Goal: Task Accomplishment & Management: Manage account settings

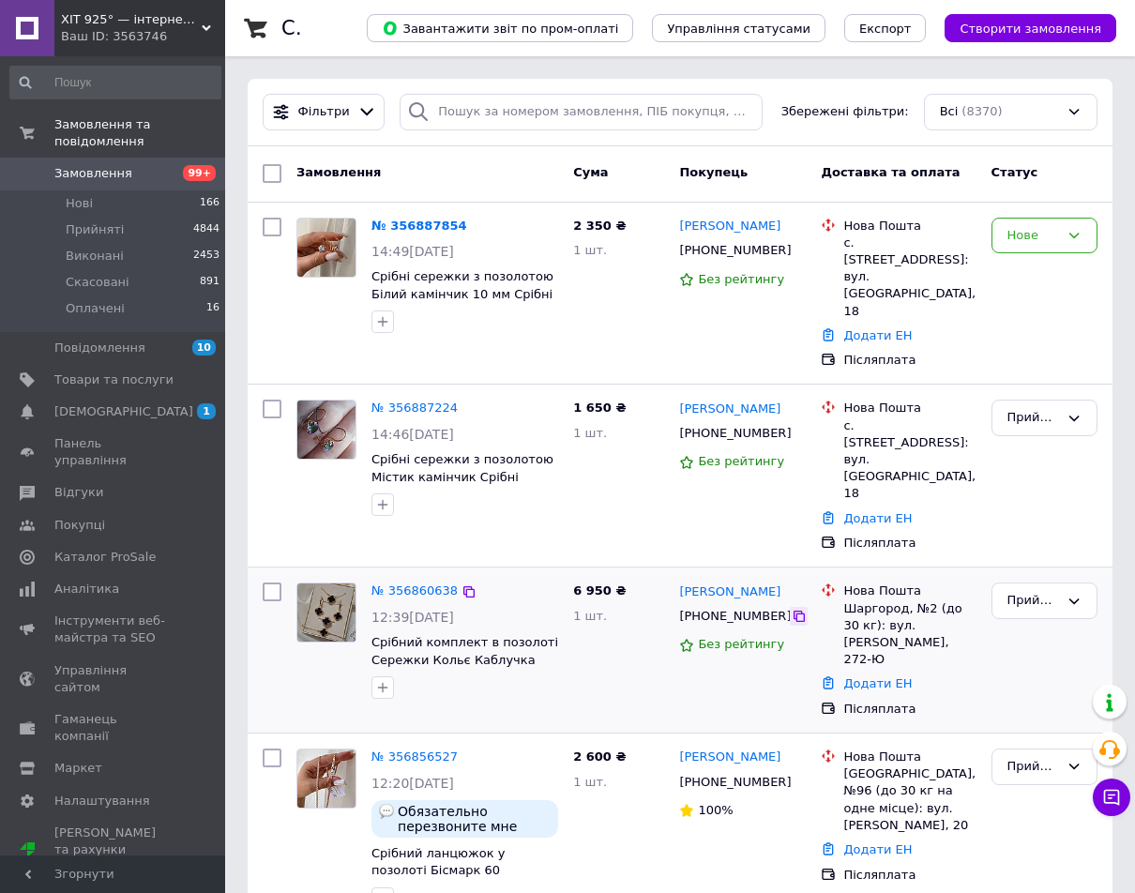
click at [792, 609] on icon at bounding box center [799, 616] width 15 height 15
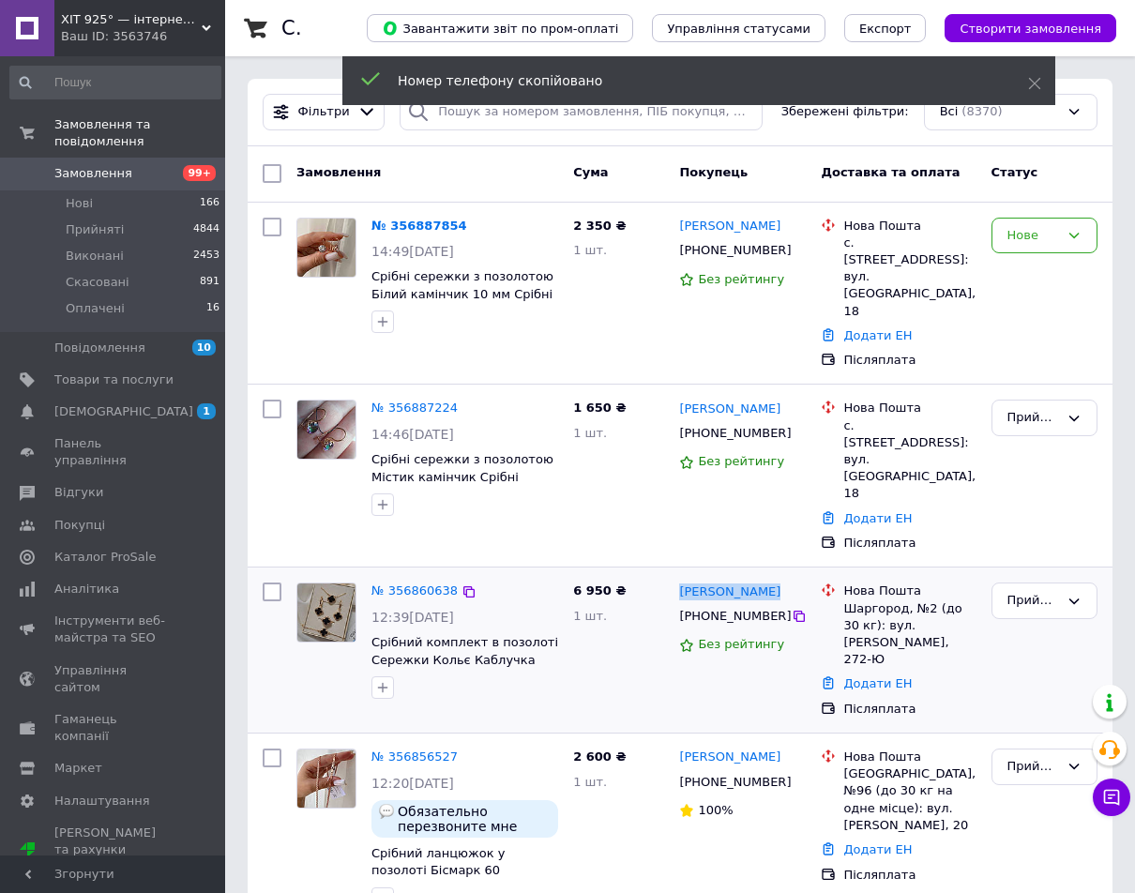
drag, startPoint x: 763, startPoint y: 518, endPoint x: 684, endPoint y: 510, distance: 79.2
click at [684, 581] on div "[PERSON_NAME]" at bounding box center [743, 592] width 130 height 22
copy link "[PERSON_NAME]"
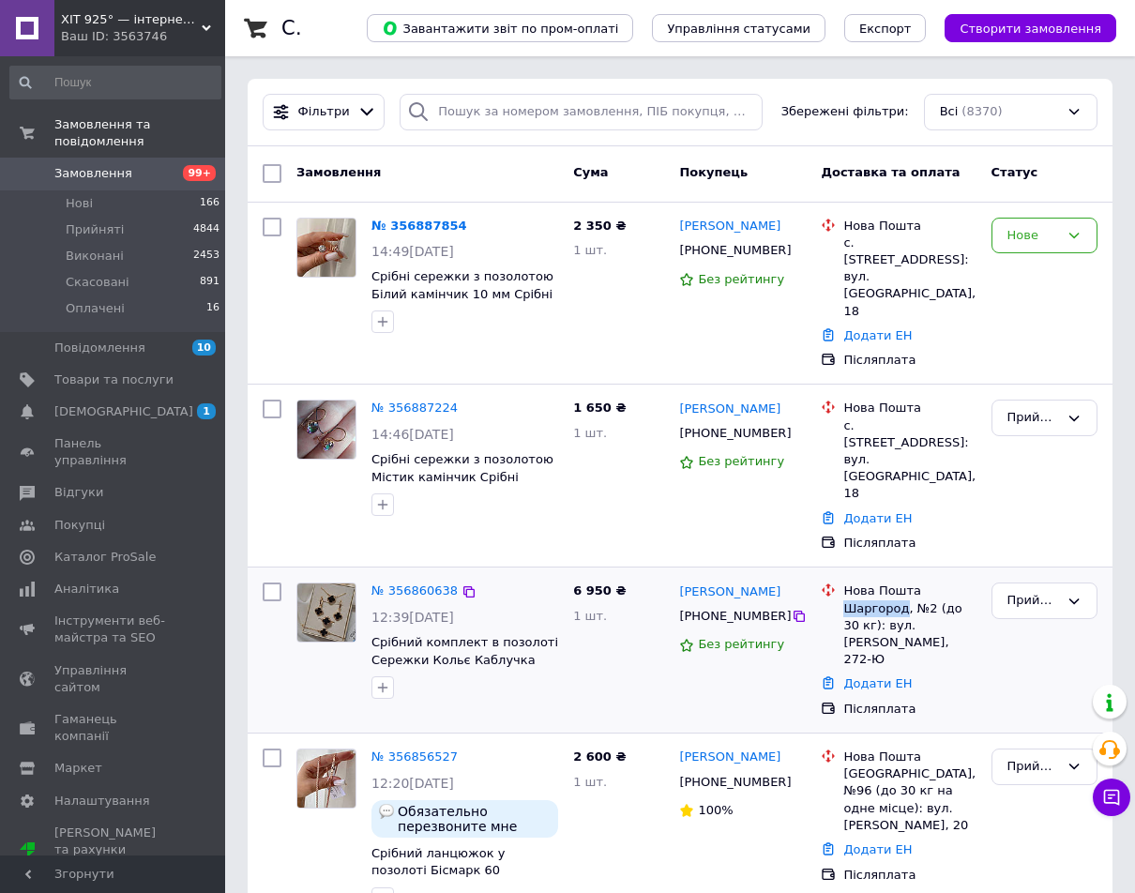
drag, startPoint x: 845, startPoint y: 539, endPoint x: 902, endPoint y: 539, distance: 57.2
click at [902, 601] on div "Шаргород, №2 (до 30 кг): вул. [PERSON_NAME], 272-Ю" at bounding box center [910, 635] width 132 height 69
copy div "[GEOGRAPHIC_DATA]"
click at [1003, 575] on div "Прийнято" at bounding box center [1044, 650] width 121 height 150
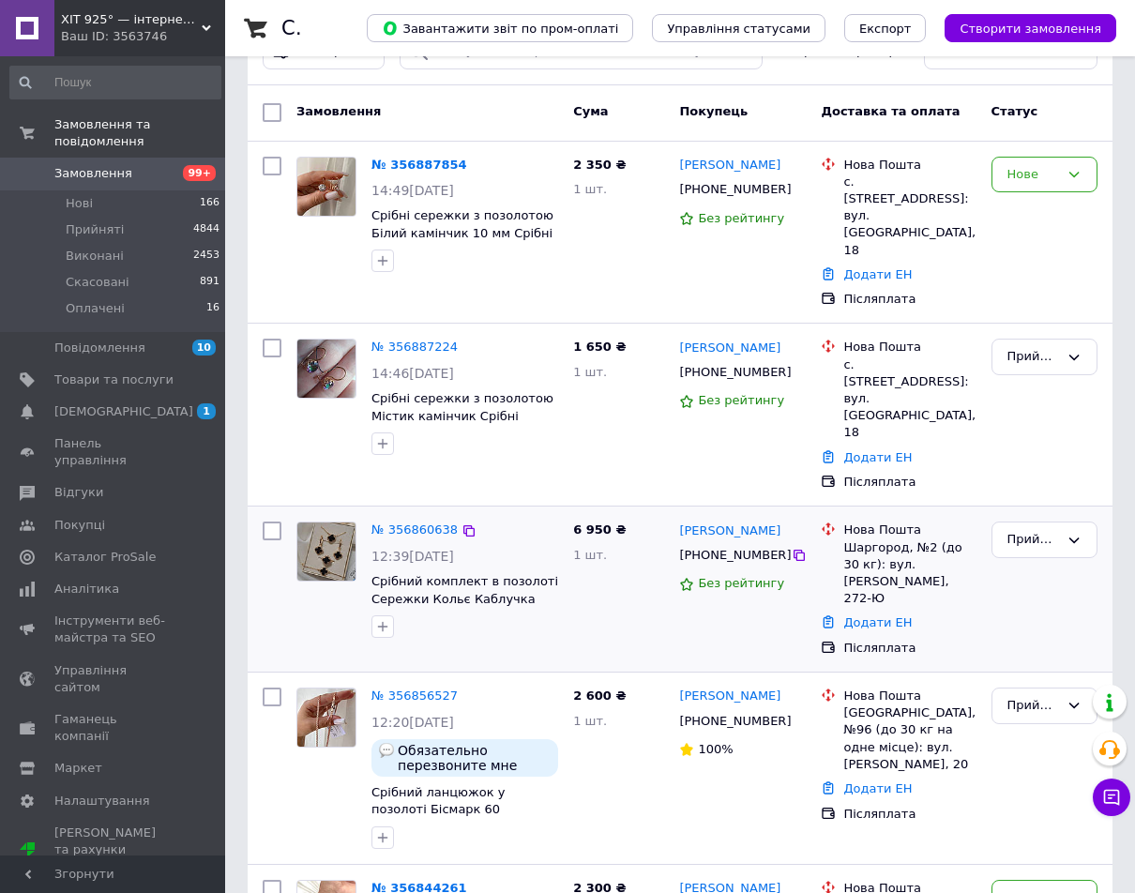
scroll to position [94, 0]
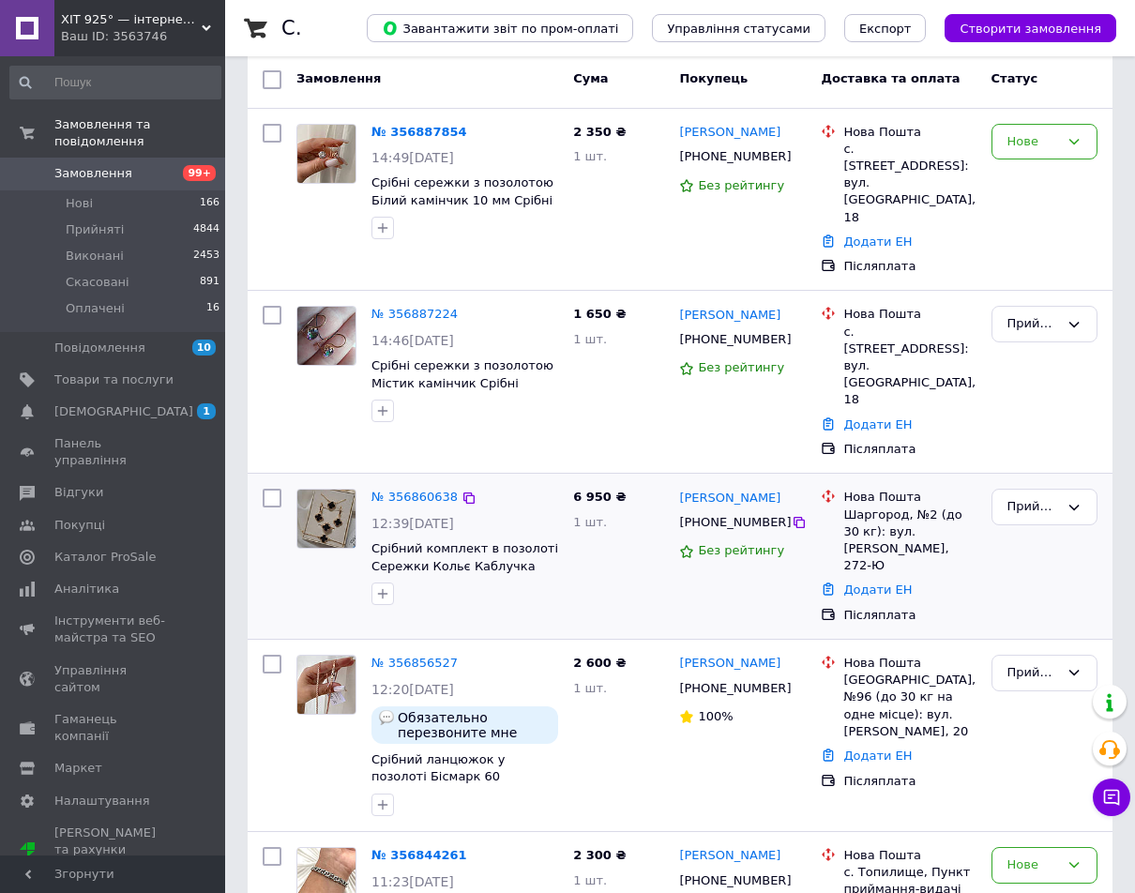
click at [952, 578] on div "Додати ЕН" at bounding box center [910, 590] width 140 height 25
drag, startPoint x: 774, startPoint y: 602, endPoint x: 789, endPoint y: 601, distance: 15.1
click at [792, 681] on icon at bounding box center [799, 688] width 15 height 15
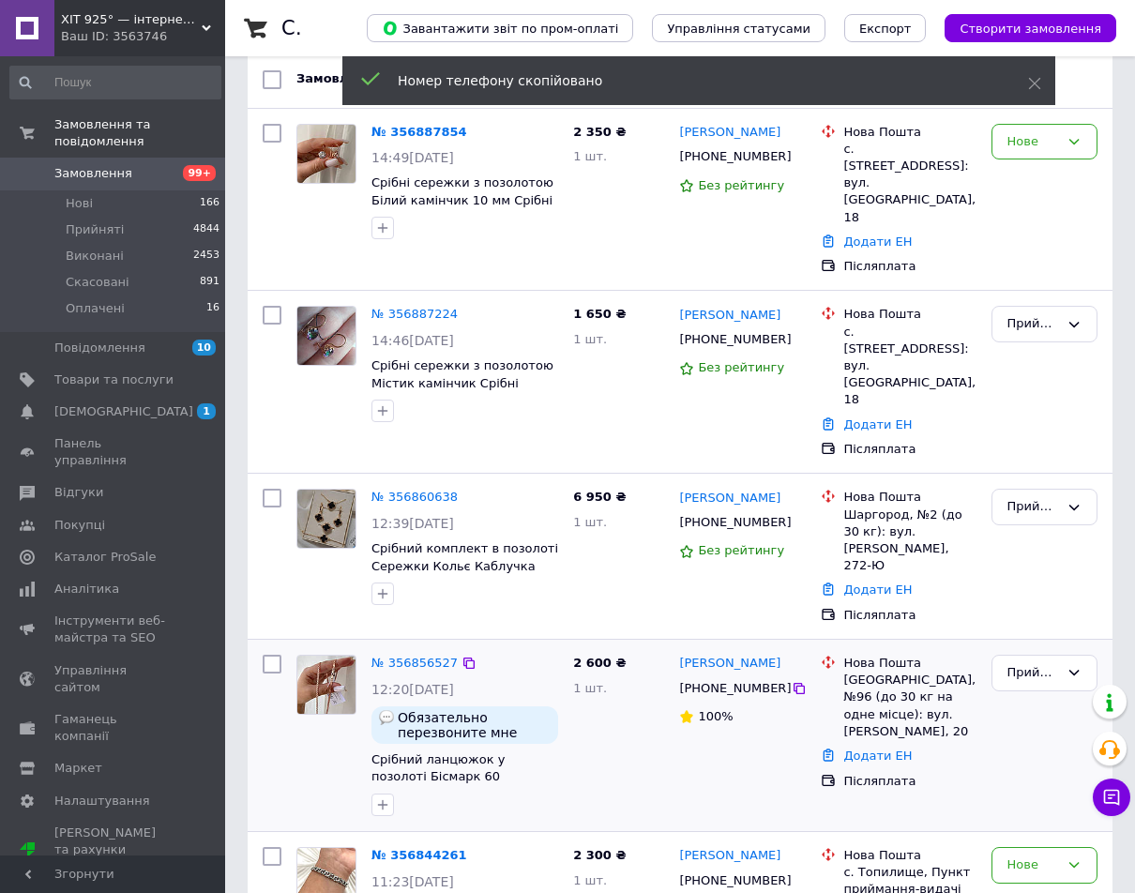
drag, startPoint x: 793, startPoint y: 577, endPoint x: 678, endPoint y: 572, distance: 115.5
click at [678, 653] on div "[PERSON_NAME]" at bounding box center [743, 664] width 130 height 22
copy link "[PERSON_NAME]"
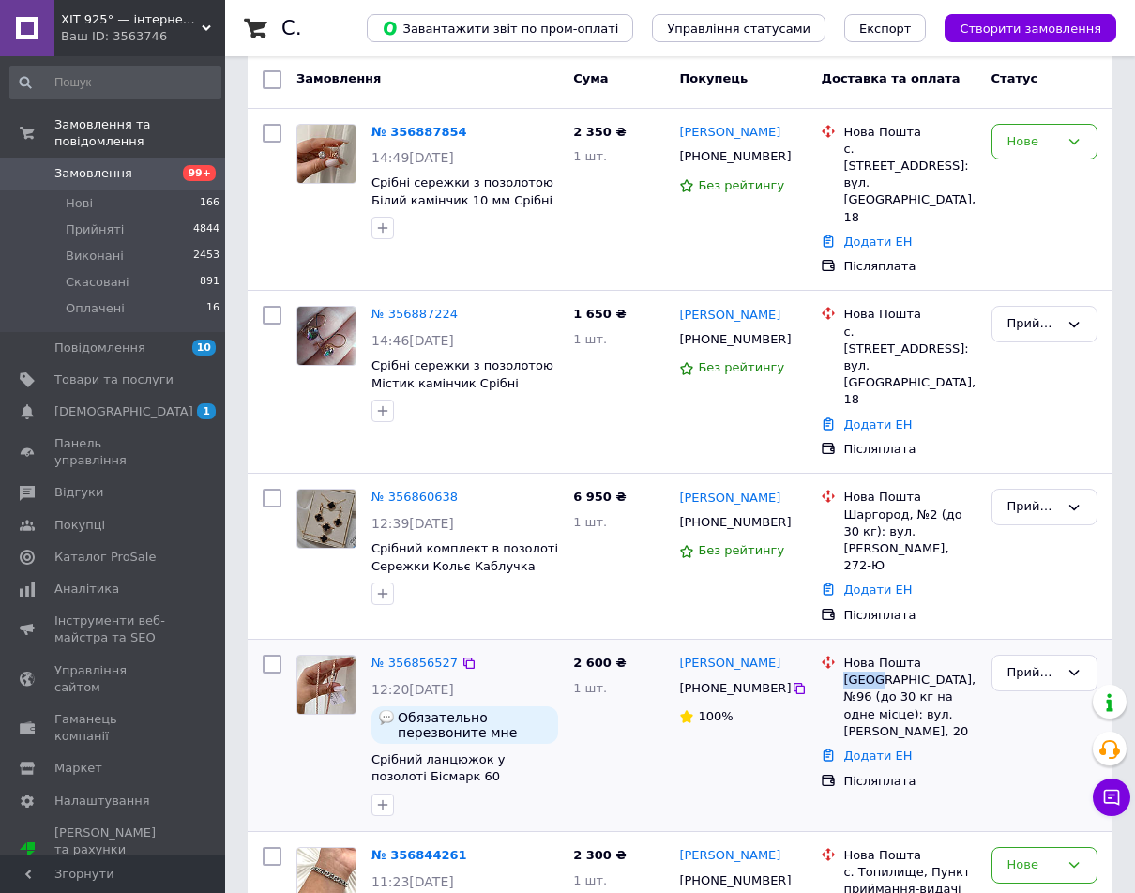
drag, startPoint x: 845, startPoint y: 587, endPoint x: 877, endPoint y: 587, distance: 32.8
click at [877, 672] on div "[GEOGRAPHIC_DATA], №96 (до 30 кг на одне місце): вул. [PERSON_NAME], 20" at bounding box center [910, 706] width 132 height 69
copy div "[GEOGRAPHIC_DATA]"
click at [1034, 647] on div "Прийнято" at bounding box center [1044, 735] width 121 height 176
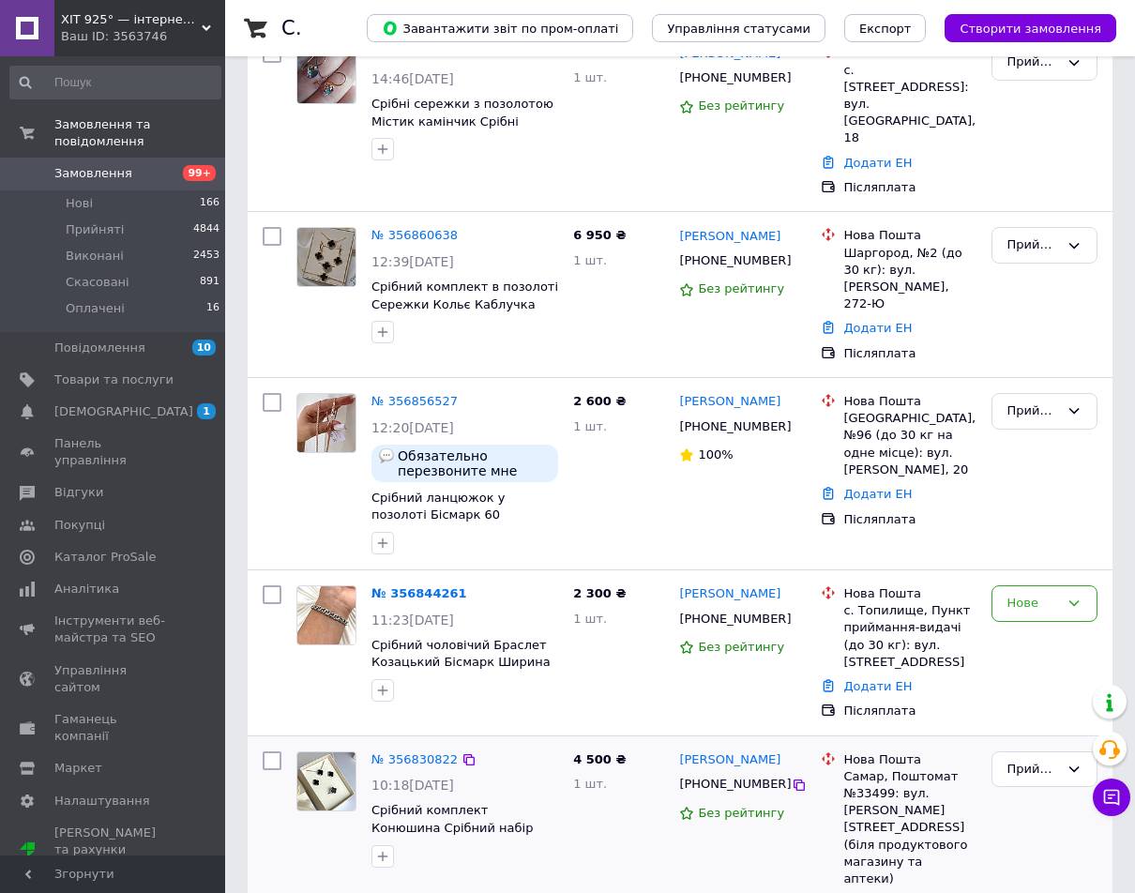
scroll to position [469, 0]
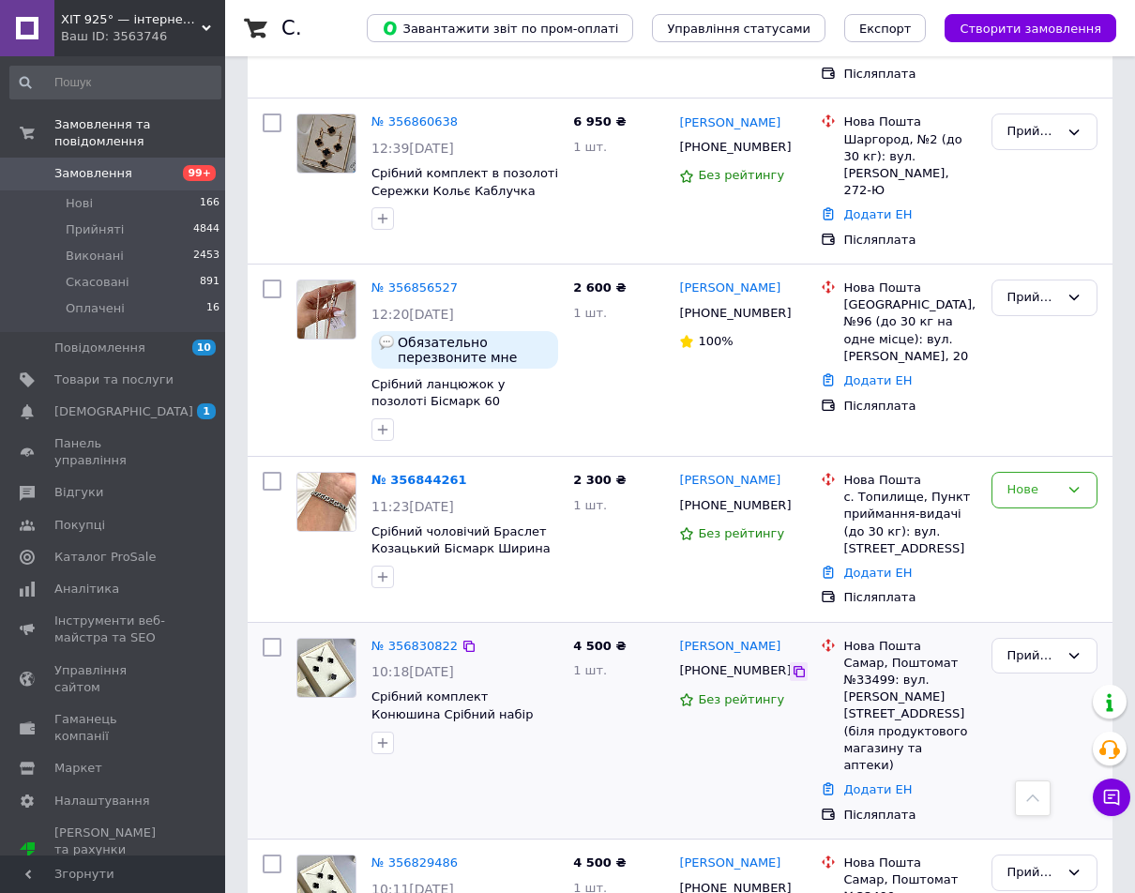
click at [792, 664] on icon at bounding box center [799, 671] width 15 height 15
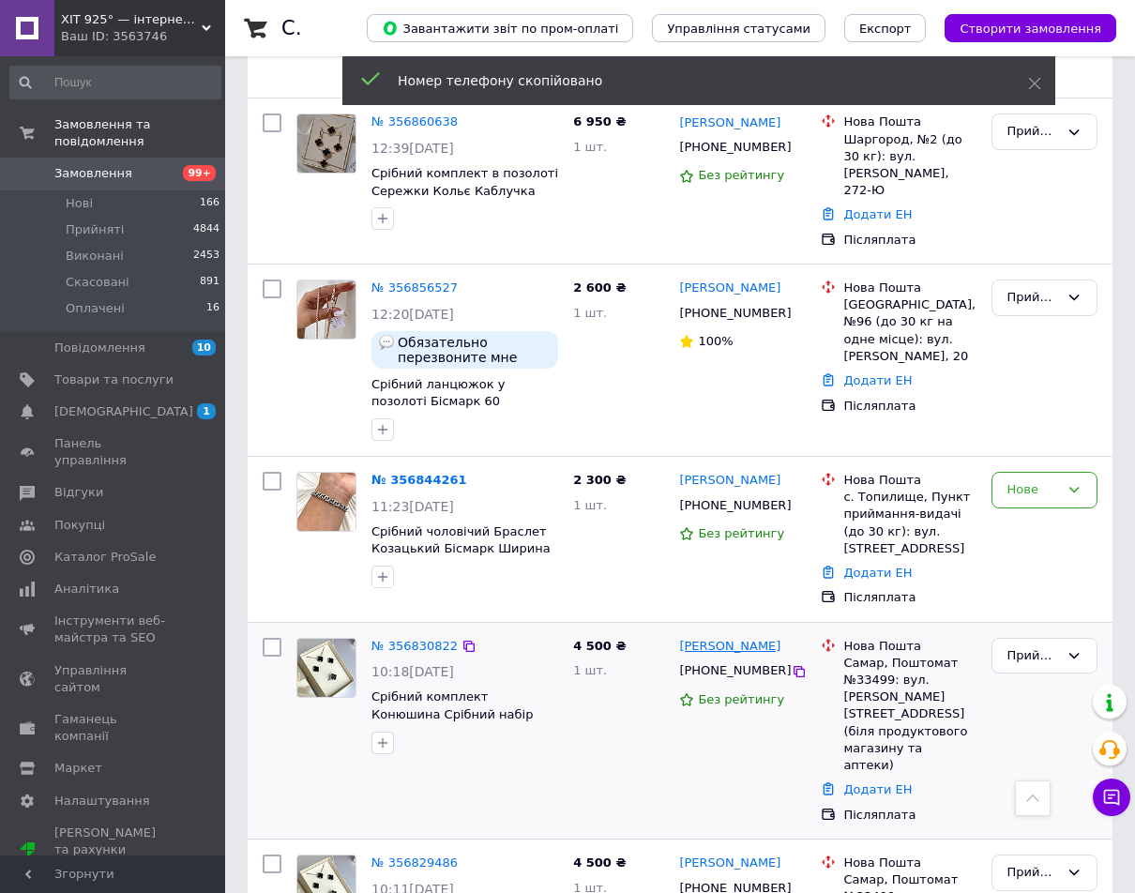
drag, startPoint x: 804, startPoint y: 557, endPoint x: 752, endPoint y: 566, distance: 53.2
click at [678, 631] on div "[PERSON_NAME] [PHONE_NUMBER] Без рейтингу" at bounding box center [743, 731] width 142 height 201
copy link "[PERSON_NAME]"
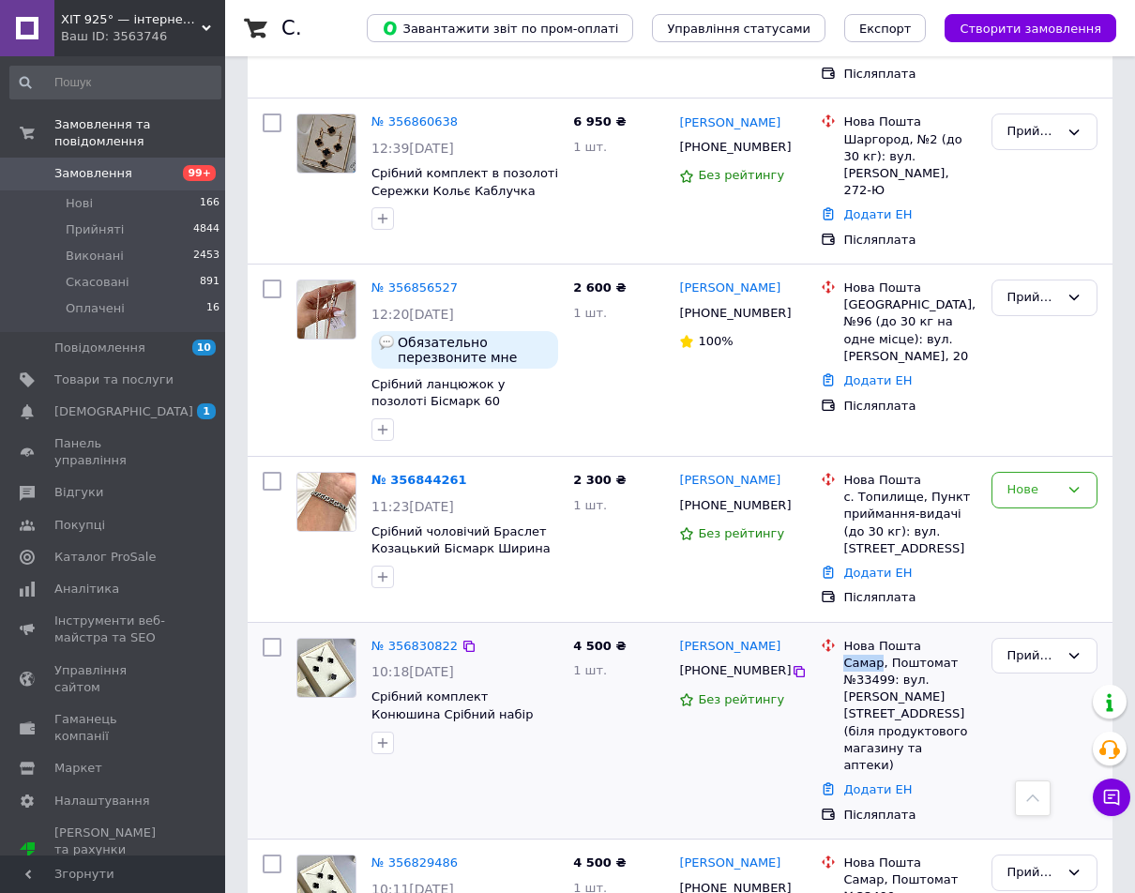
drag, startPoint x: 845, startPoint y: 573, endPoint x: 879, endPoint y: 570, distance: 34.0
click at [879, 655] on div "Самар, Поштомат №33499: вул. [PERSON_NAME][STREET_ADDRESS] (біля продуктового м…" at bounding box center [910, 714] width 132 height 119
copy div "Самар"
click at [1067, 631] on div "Прийнято" at bounding box center [1044, 731] width 121 height 201
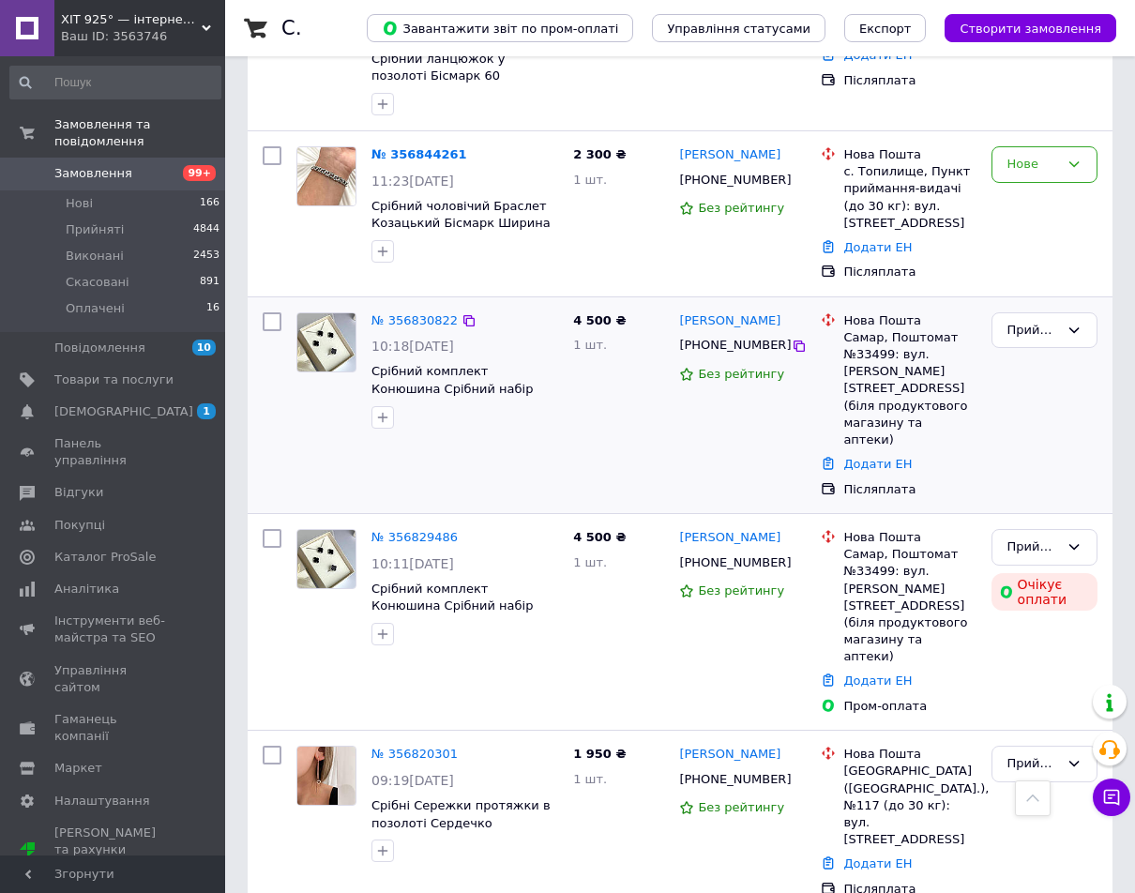
scroll to position [938, 0]
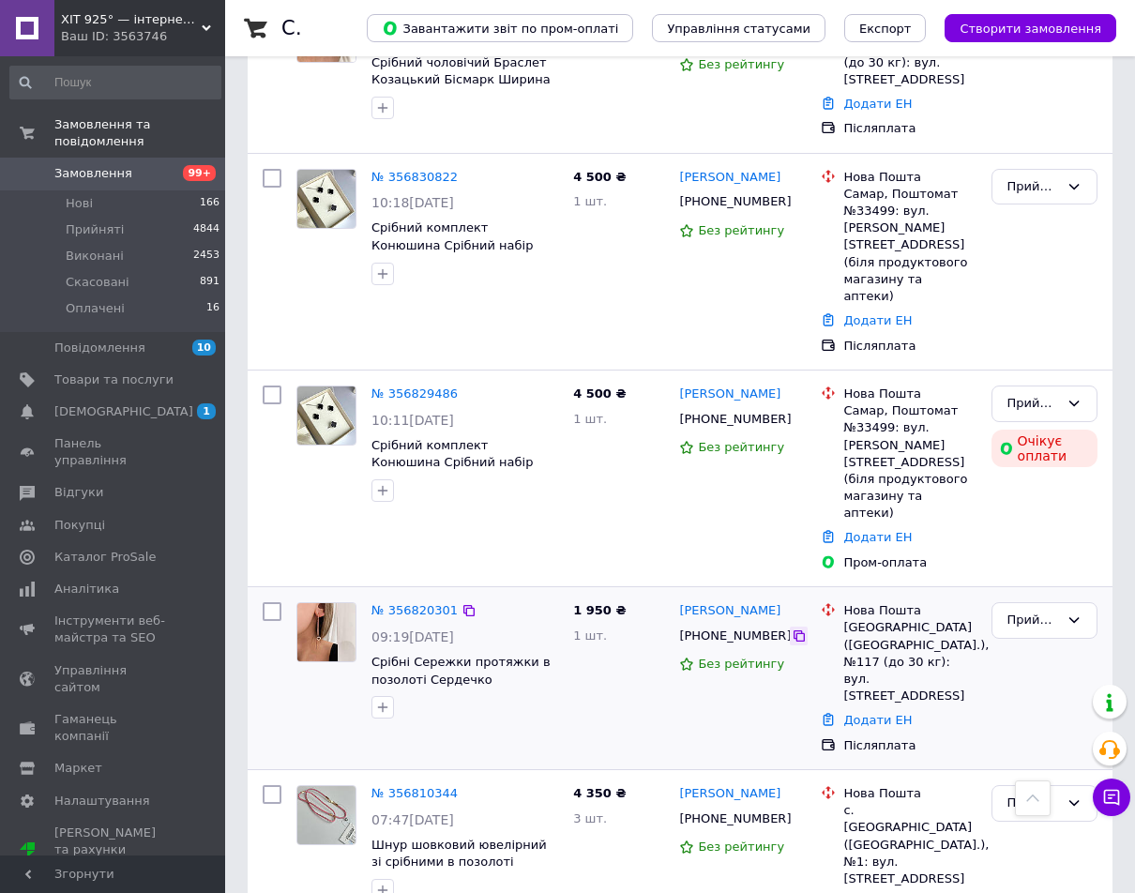
click at [790, 627] on div at bounding box center [799, 636] width 19 height 19
click at [792, 629] on icon at bounding box center [799, 636] width 15 height 15
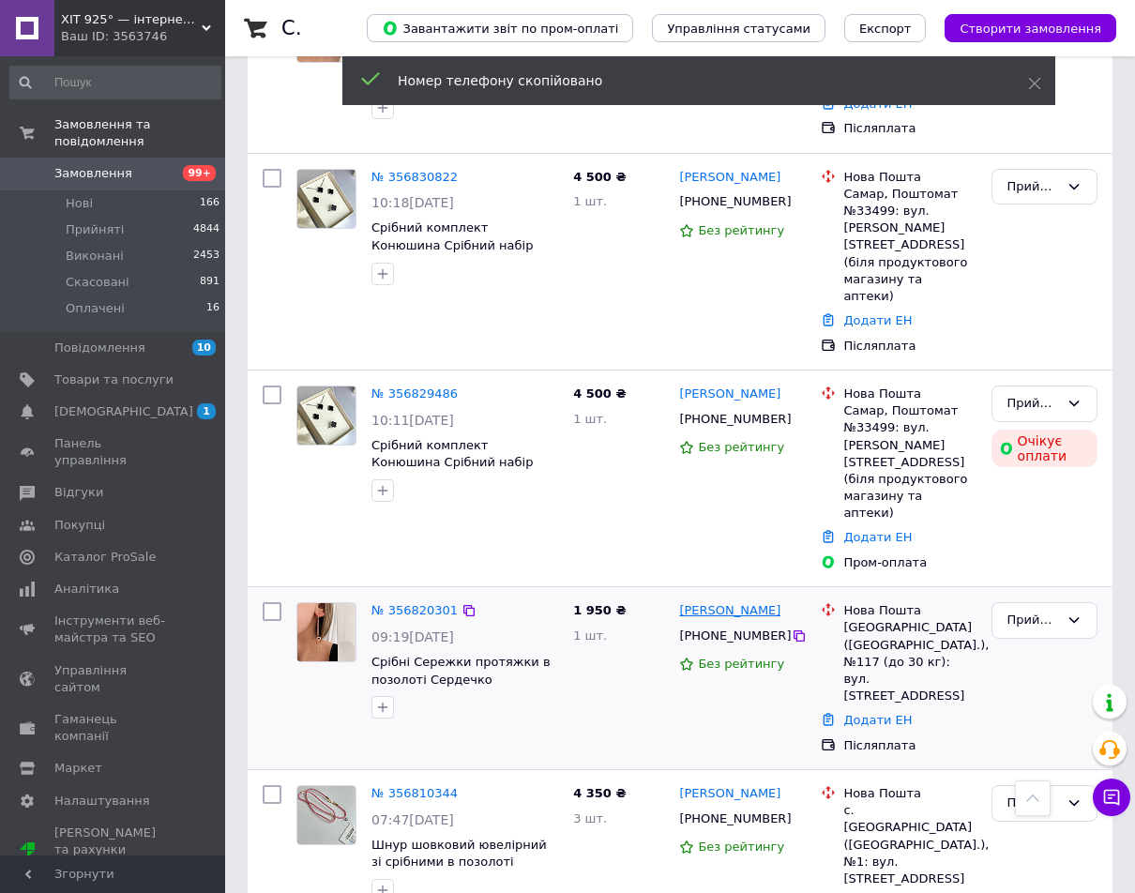
drag, startPoint x: 796, startPoint y: 422, endPoint x: 680, endPoint y: 412, distance: 115.9
click at [680, 601] on div "[PERSON_NAME]" at bounding box center [743, 612] width 130 height 22
copy link "[PERSON_NAME]"
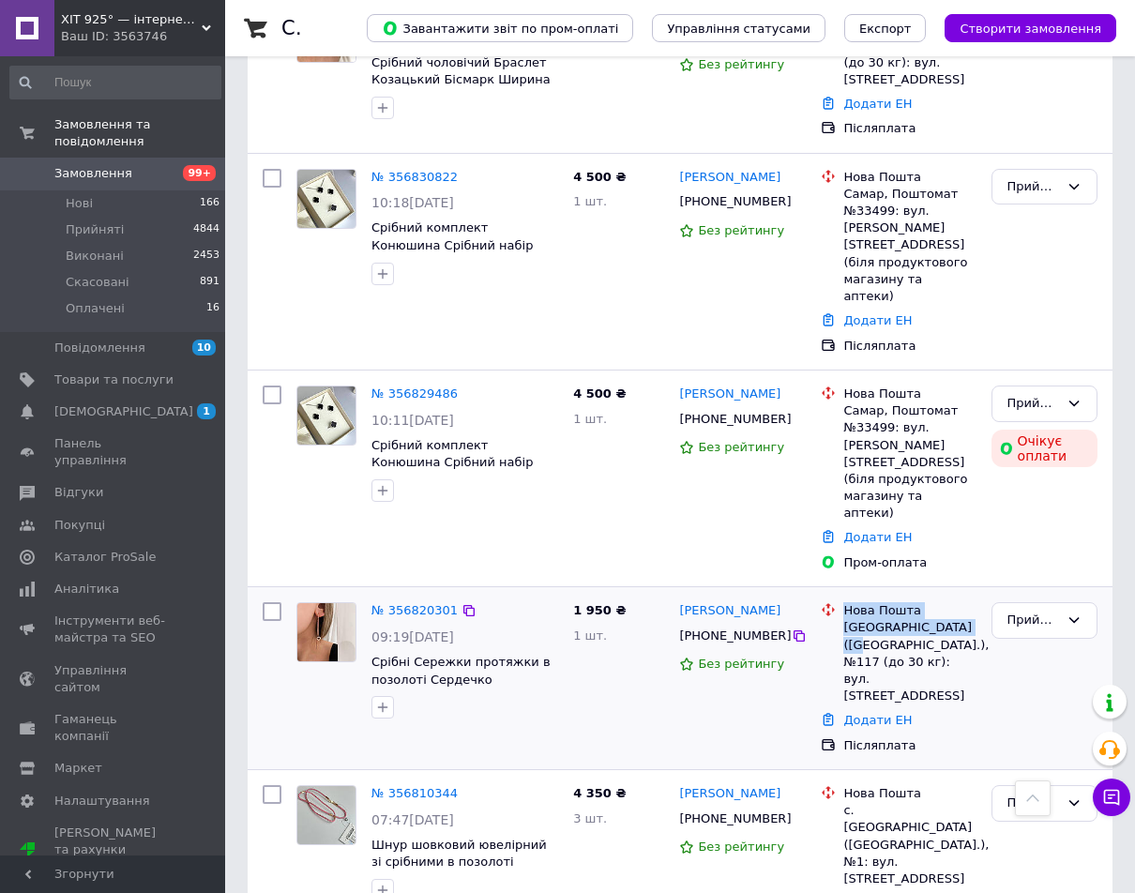
drag, startPoint x: 839, startPoint y: 434, endPoint x: 957, endPoint y: 432, distance: 118.3
click at [957, 602] on div "Нова Пошта Київ ([GEOGRAPHIC_DATA].), №117 (до 30 кг): вул. [STREET_ADDRESS]" at bounding box center [898, 653] width 162 height 102
click at [957, 619] on div "[GEOGRAPHIC_DATA] ([GEOGRAPHIC_DATA].), №117 (до 30 кг): вул. [STREET_ADDRESS]" at bounding box center [910, 661] width 132 height 85
drag, startPoint x: 844, startPoint y: 437, endPoint x: 959, endPoint y: 433, distance: 115.5
click at [959, 619] on div "[GEOGRAPHIC_DATA] ([GEOGRAPHIC_DATA].), №117 (до 30 кг): вул. [STREET_ADDRESS]" at bounding box center [910, 661] width 132 height 85
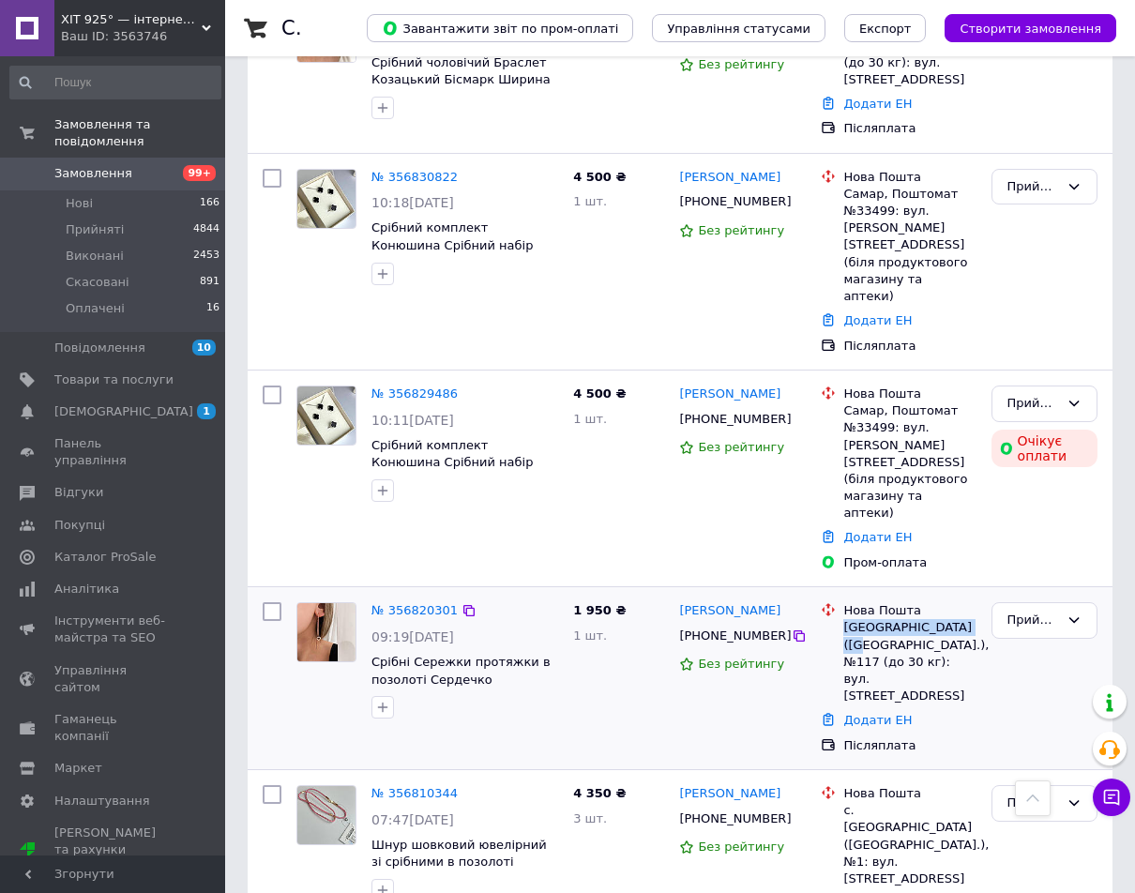
copy div "[GEOGRAPHIC_DATA] ([GEOGRAPHIC_DATA].),"
click at [1054, 595] on div "Прийнято" at bounding box center [1044, 678] width 121 height 167
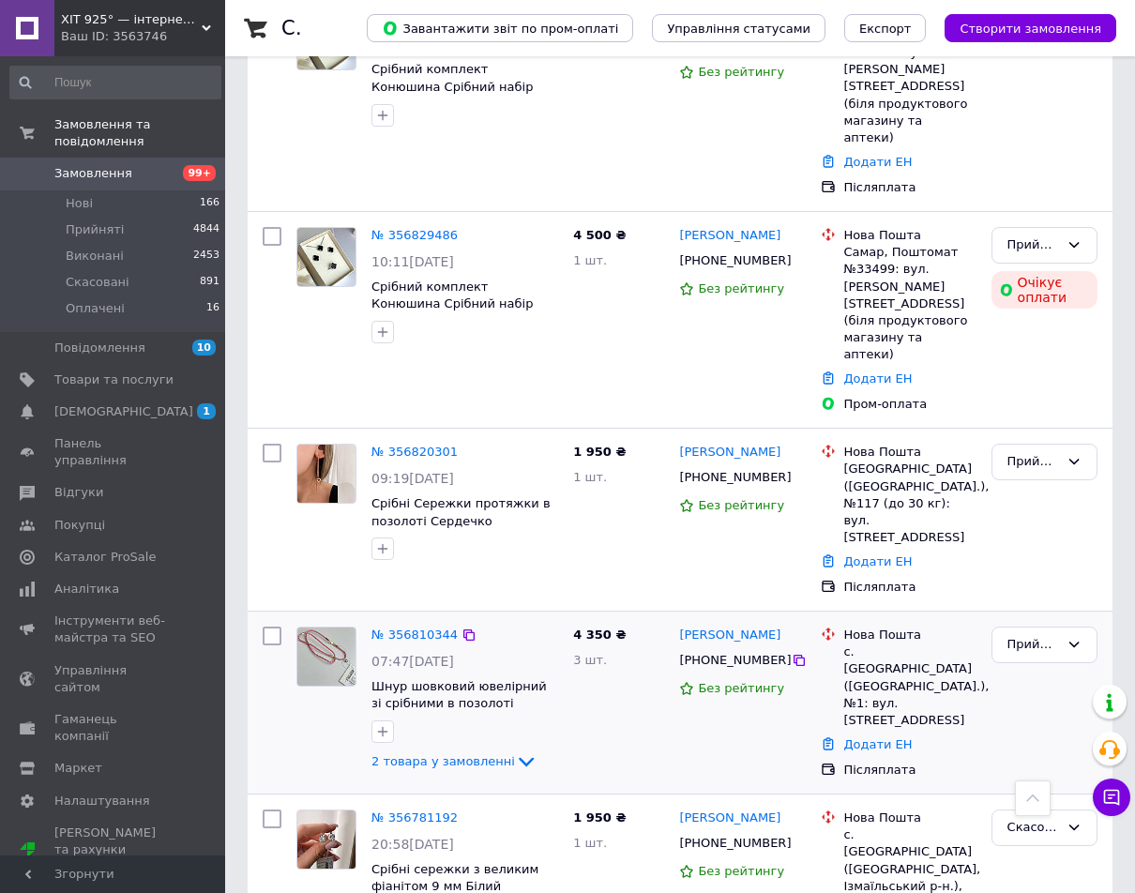
scroll to position [1126, 0]
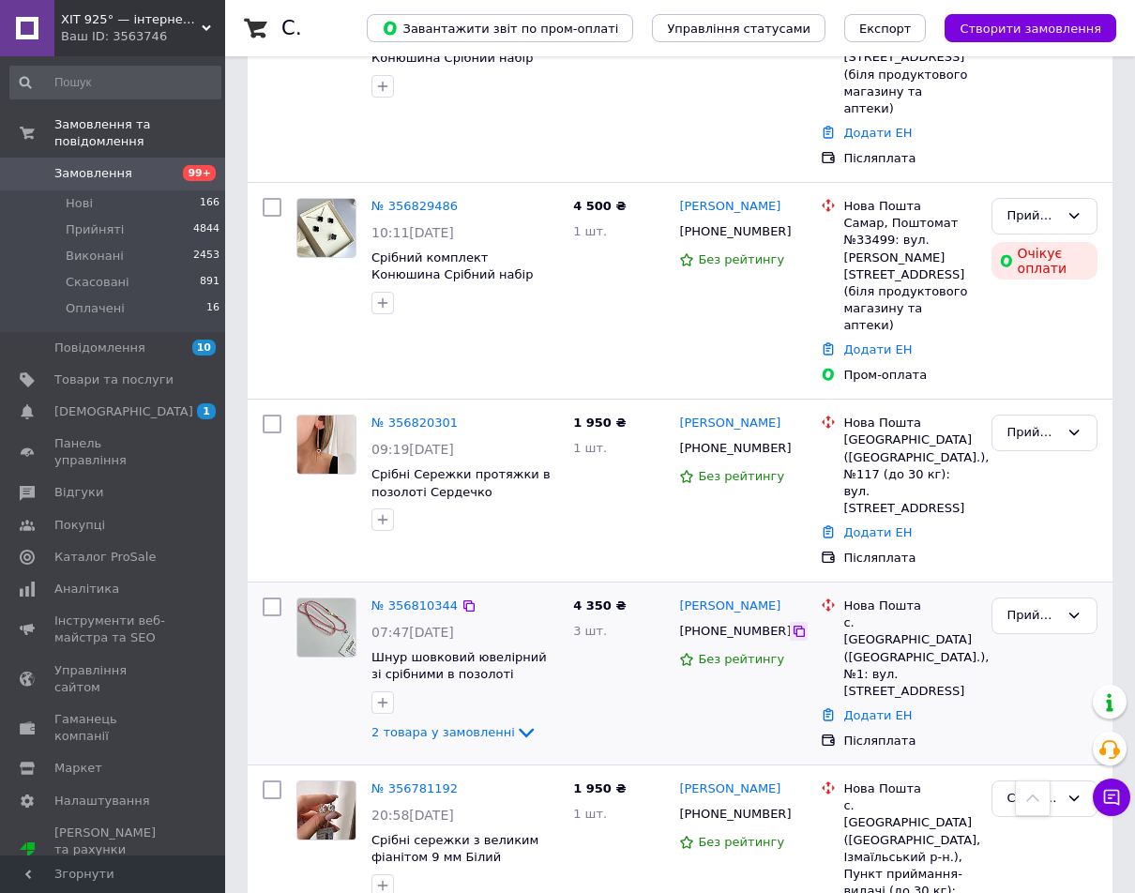
click at [792, 624] on icon at bounding box center [799, 631] width 15 height 15
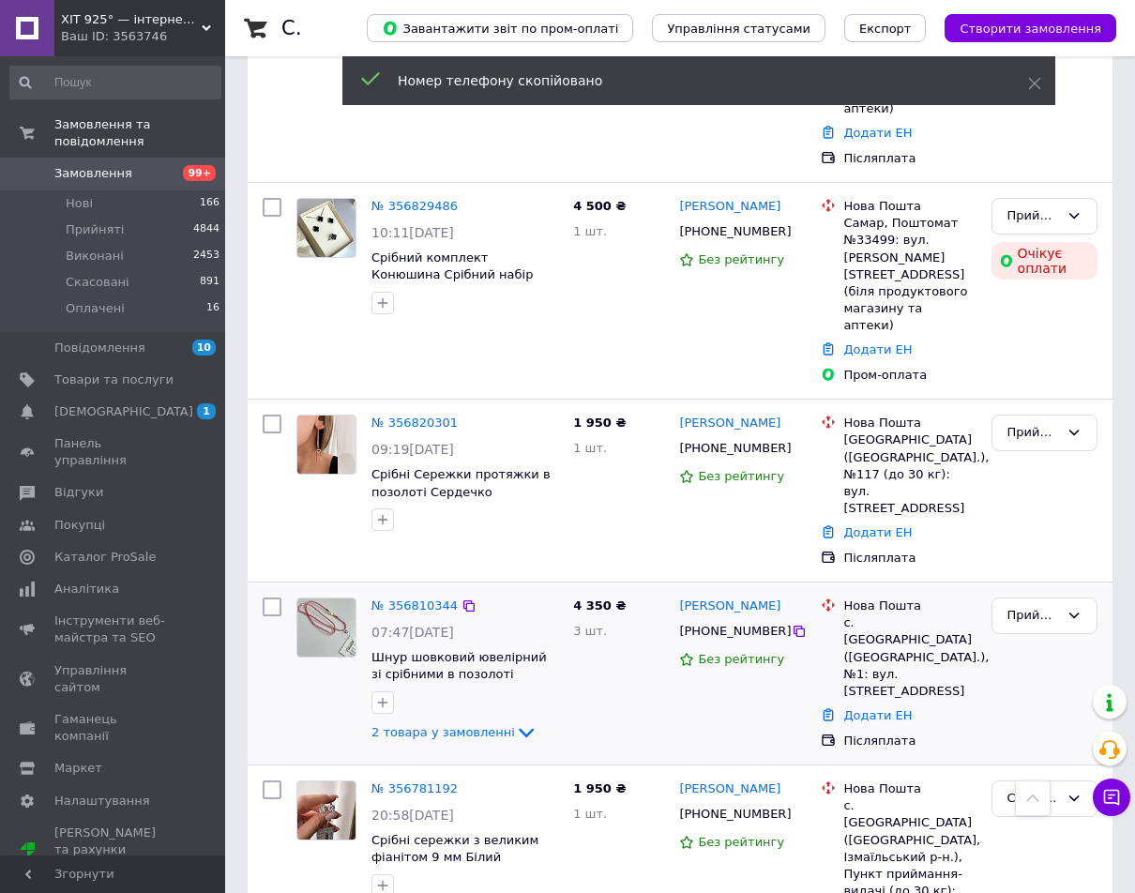
drag, startPoint x: 762, startPoint y: 379, endPoint x: 677, endPoint y: 375, distance: 85.5
click at [677, 590] on div "[PERSON_NAME] [PHONE_NUMBER] Без рейтингу" at bounding box center [743, 673] width 142 height 167
copy link "[PERSON_NAME]"
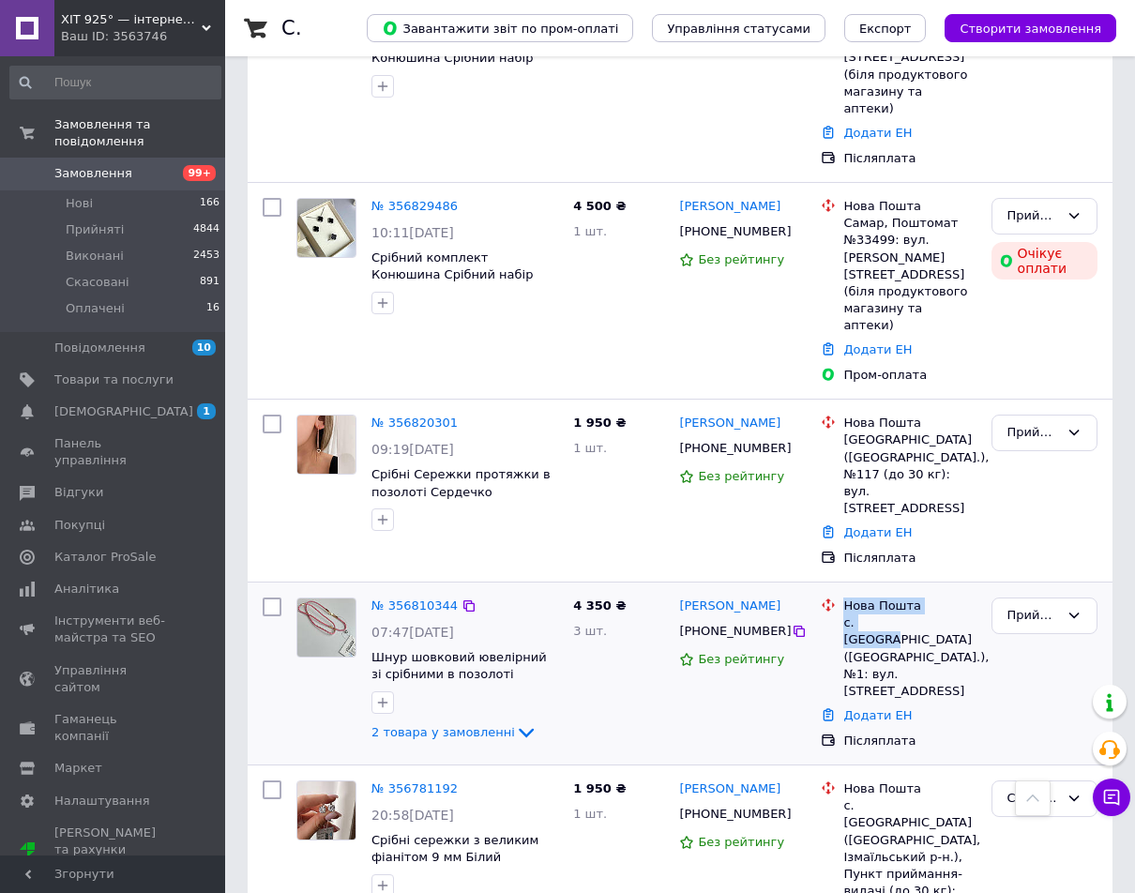
drag, startPoint x: 838, startPoint y: 398, endPoint x: 893, endPoint y: 405, distance: 55.9
click at [893, 598] on div "Нова Пошта с. [GEOGRAPHIC_DATA] ([GEOGRAPHIC_DATA].), №1: вул. [STREET_ADDRESS]" at bounding box center [898, 649] width 162 height 102
click at [893, 615] on div "с. [GEOGRAPHIC_DATA] ([GEOGRAPHIC_DATA].), №1: вул. [STREET_ADDRESS]" at bounding box center [910, 657] width 132 height 85
drag, startPoint x: 845, startPoint y: 396, endPoint x: 966, endPoint y: 410, distance: 121.9
click at [966, 615] on div "с. [GEOGRAPHIC_DATA] ([GEOGRAPHIC_DATA].), №1: вул. [STREET_ADDRESS]" at bounding box center [910, 657] width 132 height 85
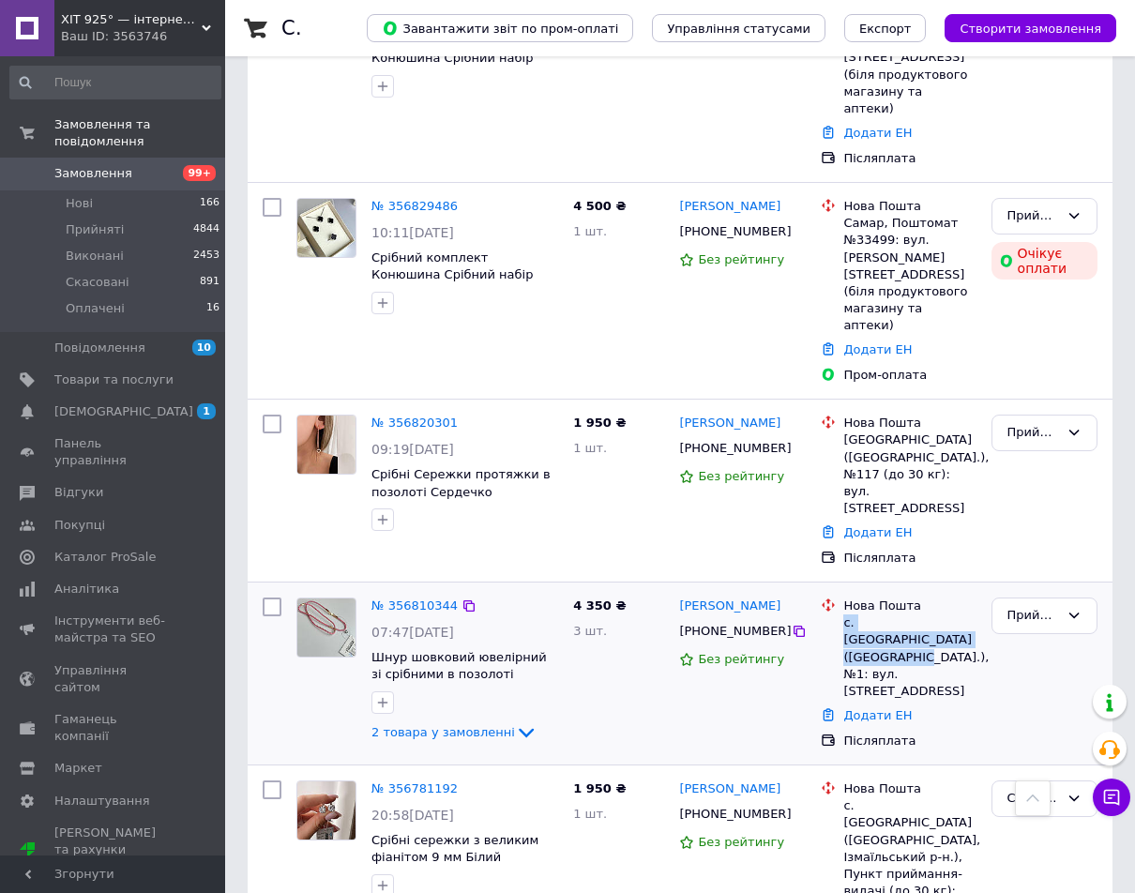
copy div "с. [GEOGRAPHIC_DATA] ([GEOGRAPHIC_DATA].),"
click at [1021, 590] on div "Прийнято" at bounding box center [1044, 673] width 121 height 167
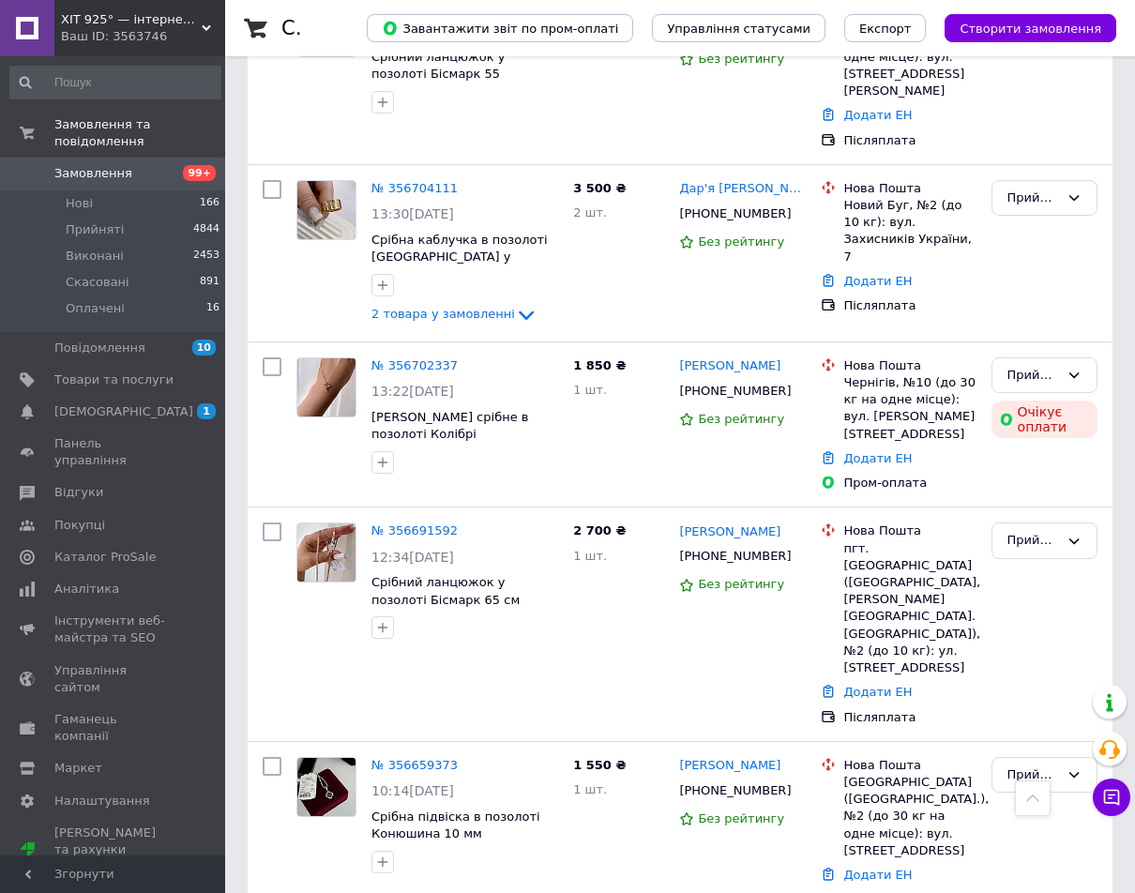
scroll to position [2721, 0]
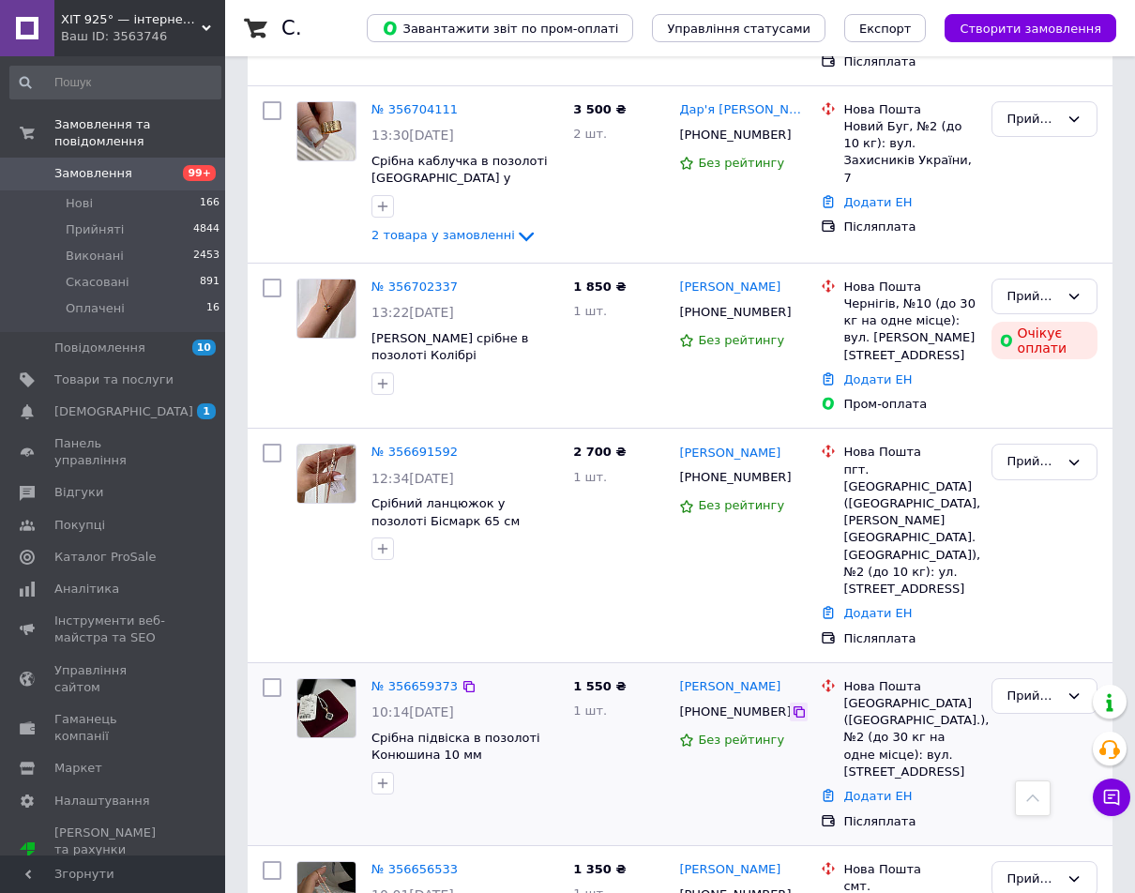
click at [792, 705] on icon at bounding box center [799, 712] width 15 height 15
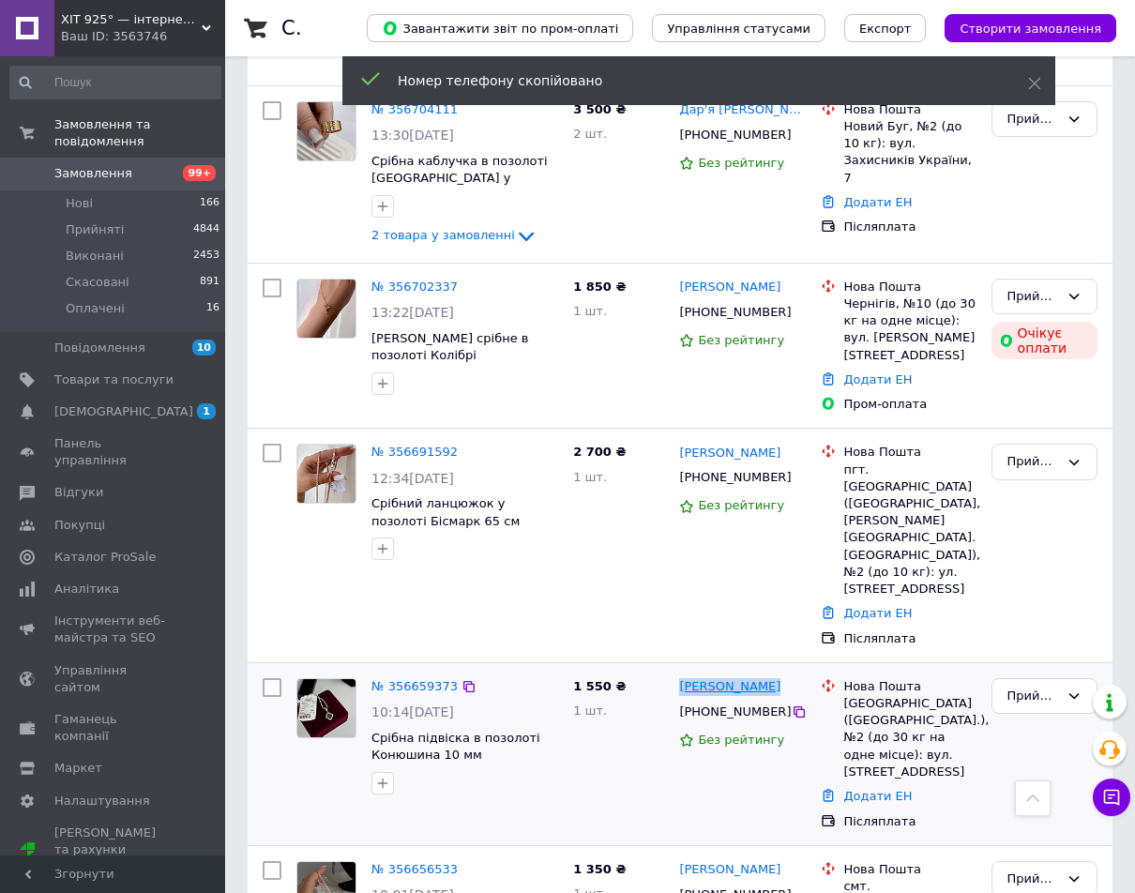
drag, startPoint x: 783, startPoint y: 289, endPoint x: 682, endPoint y: 282, distance: 100.6
click at [682, 677] on div "[PERSON_NAME]" at bounding box center [743, 688] width 130 height 22
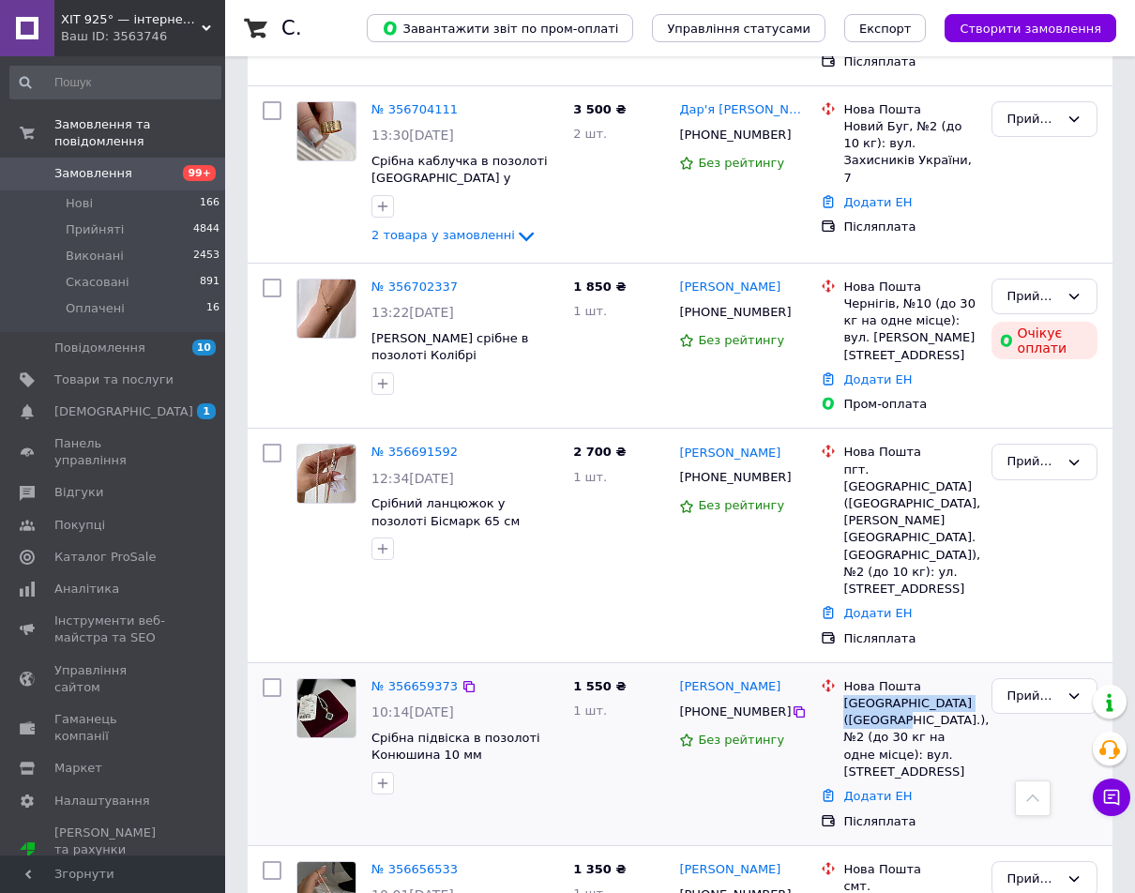
drag, startPoint x: 847, startPoint y: 301, endPoint x: 873, endPoint y: 324, distance: 33.9
click at [873, 695] on div "[GEOGRAPHIC_DATA] ([GEOGRAPHIC_DATA].), №2 (до 30 кг на одне місце): вул. [STRE…" at bounding box center [910, 737] width 132 height 85
click at [881, 789] on link "Додати ЕН" at bounding box center [878, 796] width 69 height 14
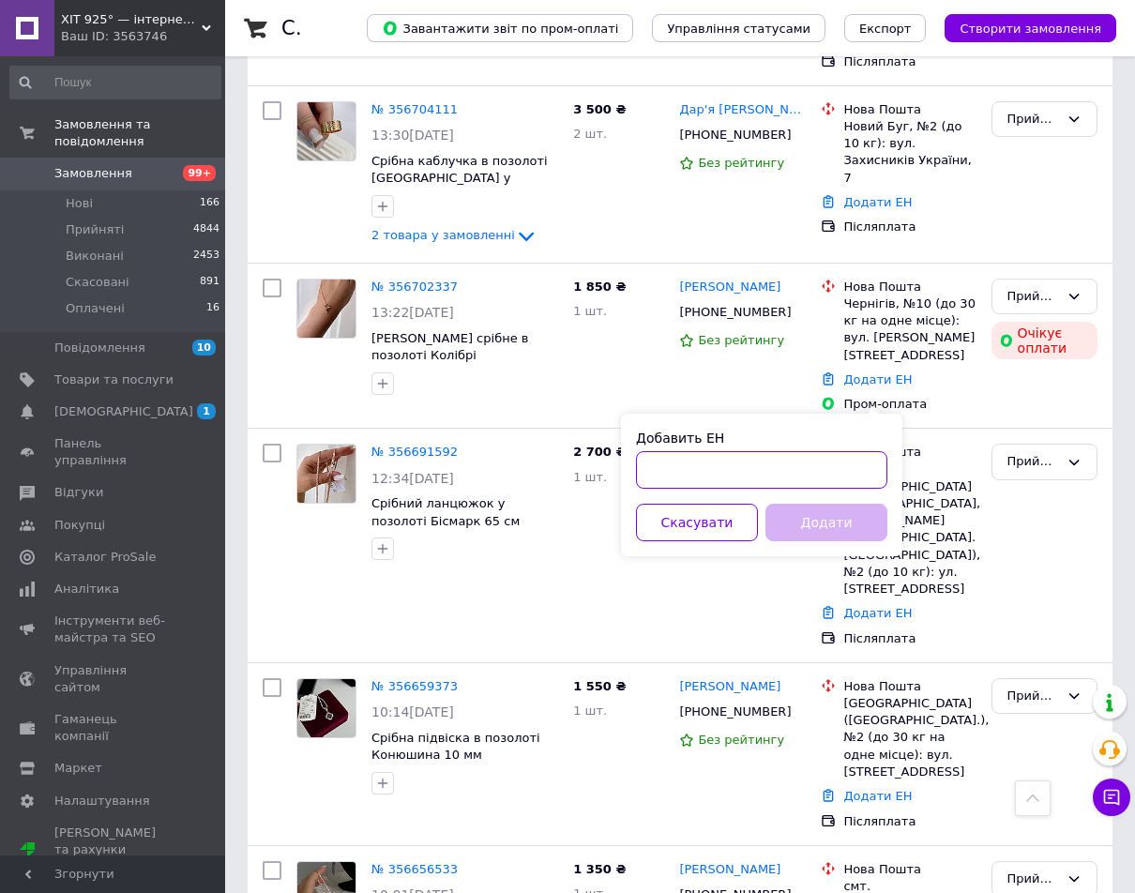
click at [846, 459] on input "Добавить ЕН" at bounding box center [761, 470] width 251 height 38
paste input "20451225206861"
type input "20451225206861"
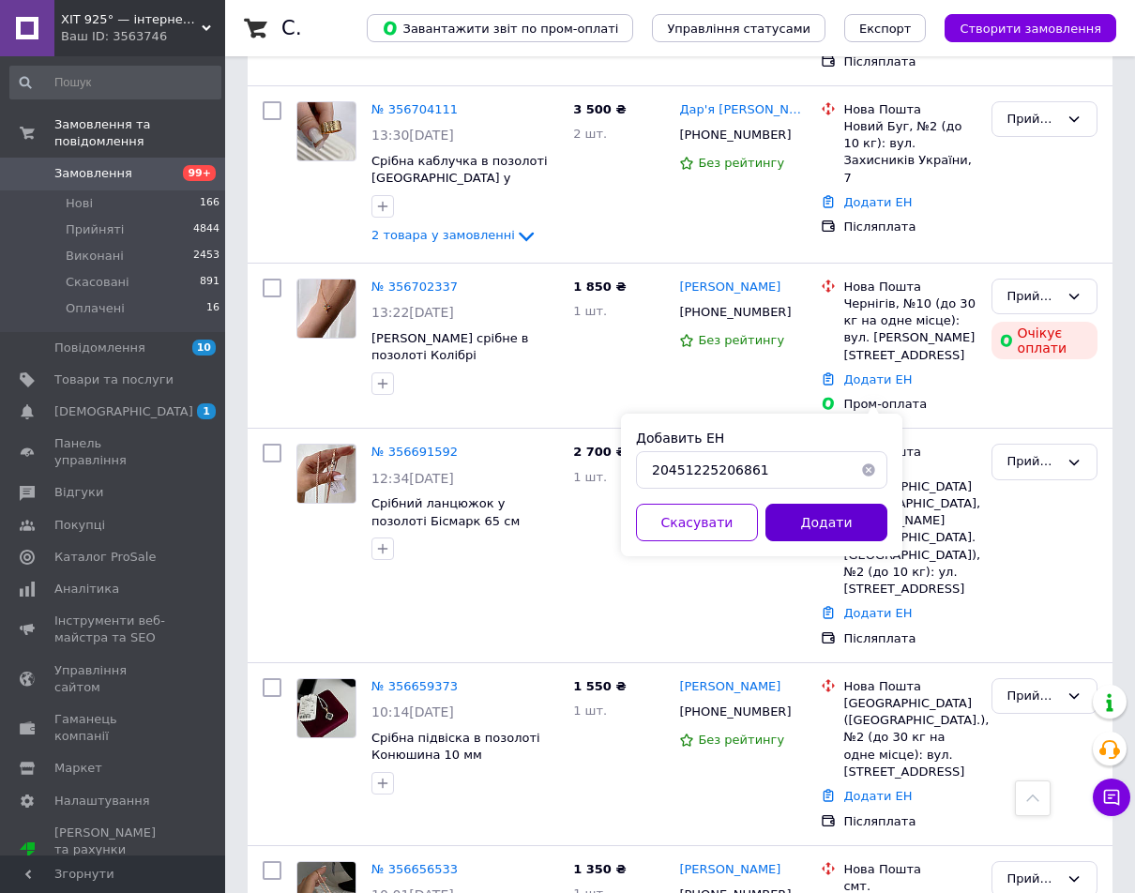
click at [836, 510] on button "Додати" at bounding box center [827, 523] width 122 height 38
